Goal: Transaction & Acquisition: Purchase product/service

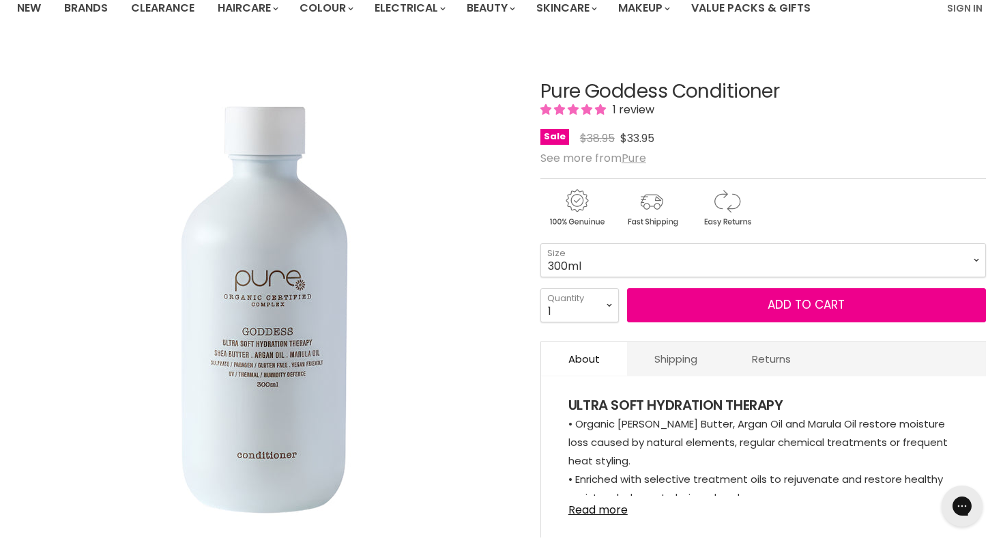
scroll to position [132, 0]
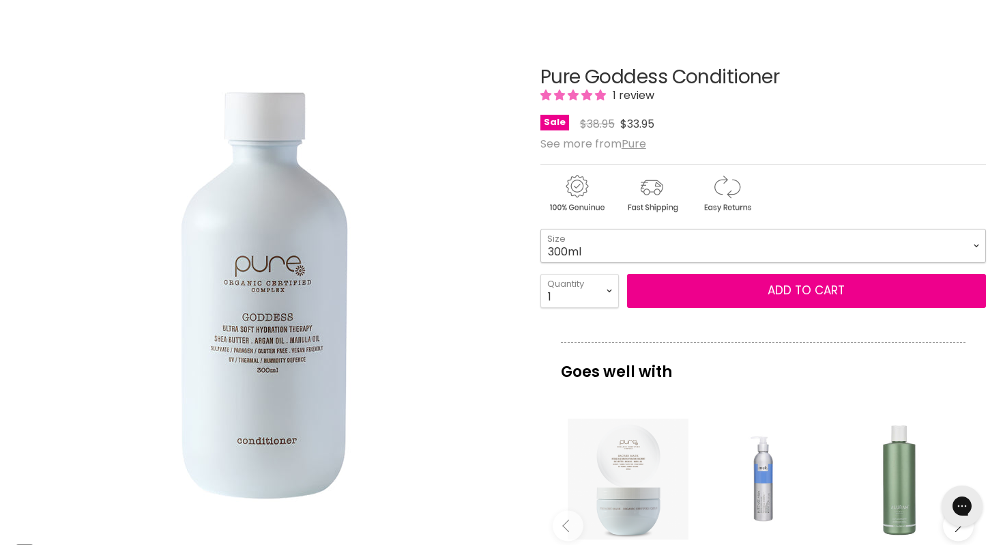
click at [689, 239] on select "300ml 1 Litre" at bounding box center [764, 246] width 446 height 34
select select "1 Litre"
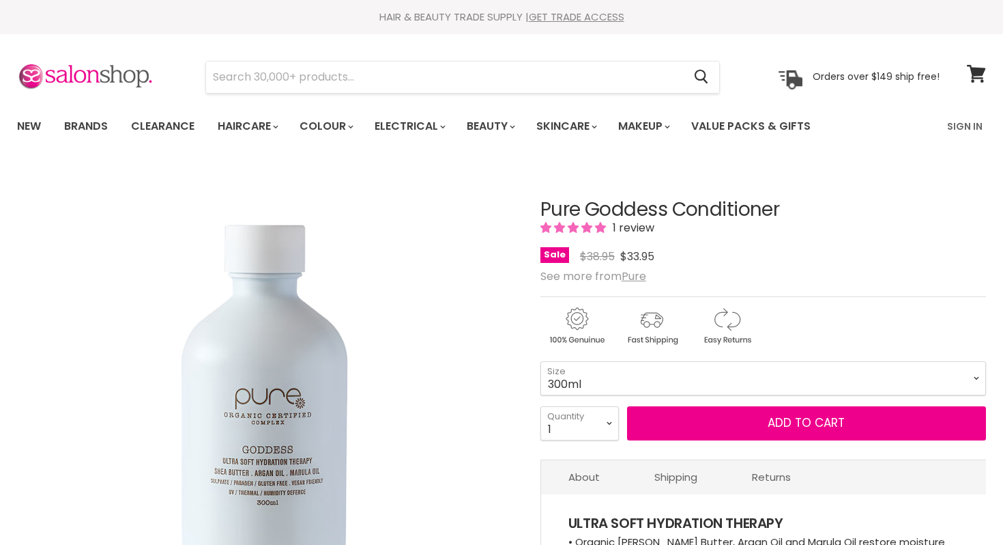
scroll to position [14, 0]
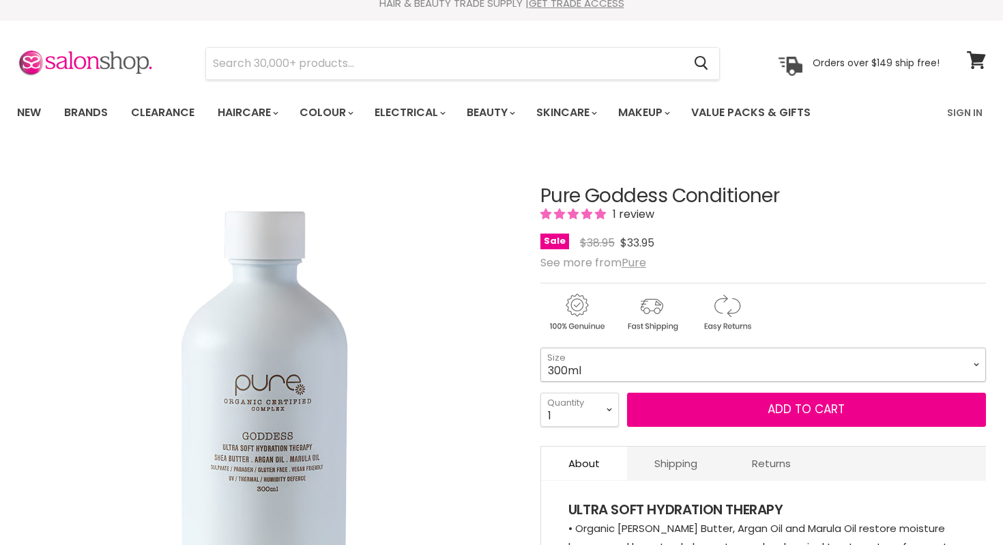
click at [691, 358] on select "300ml 1 Litre" at bounding box center [764, 364] width 446 height 34
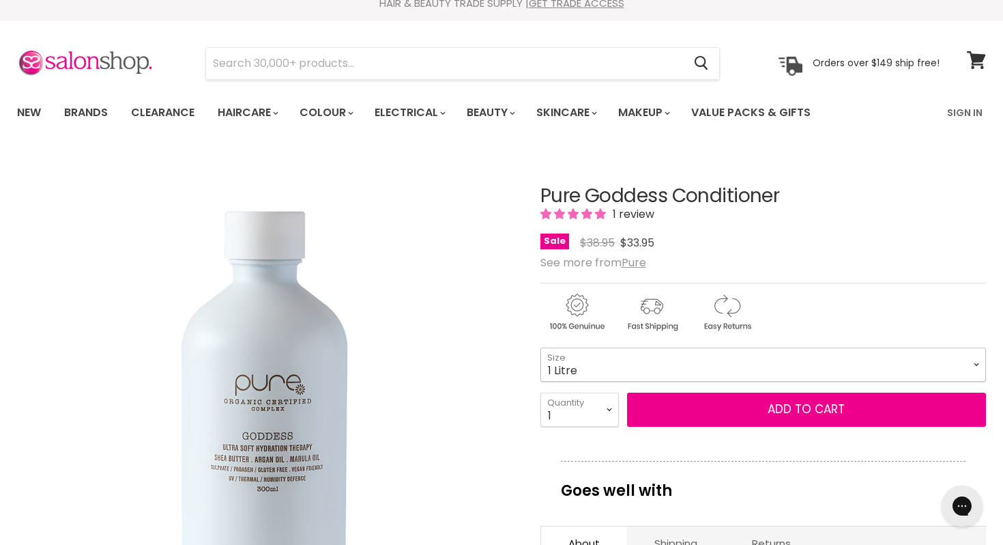
select select "1 Litre"
